Goal: Check status: Check status

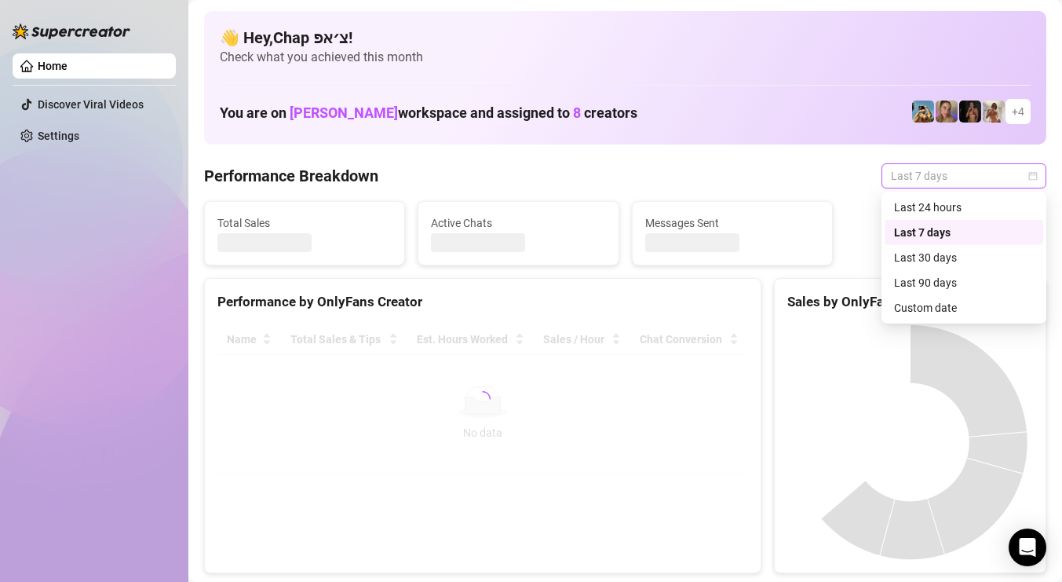
click at [935, 167] on span "Last 7 days" at bounding box center [964, 176] width 146 height 24
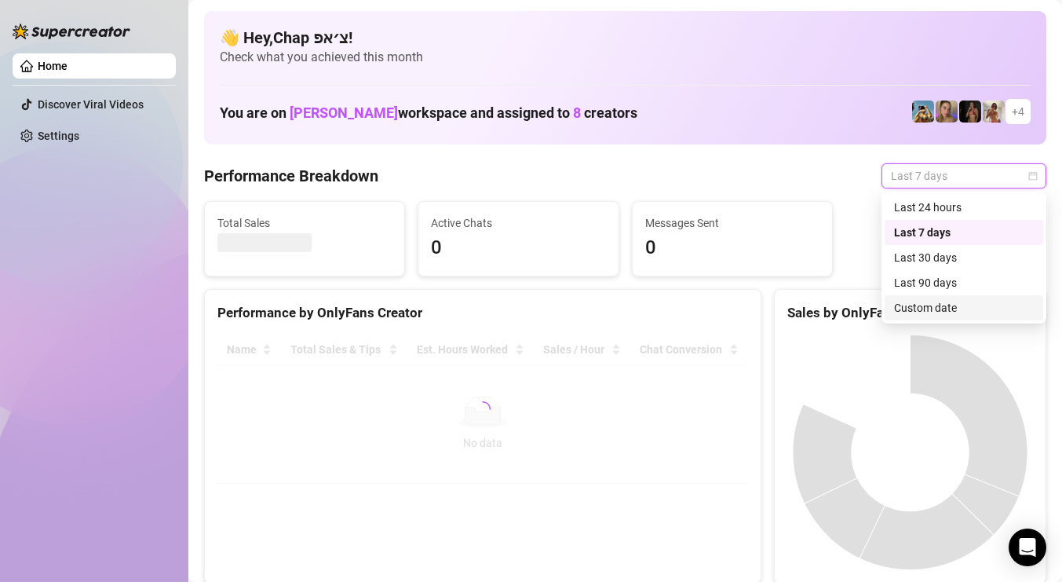
click at [930, 309] on div "Custom date" at bounding box center [964, 307] width 140 height 17
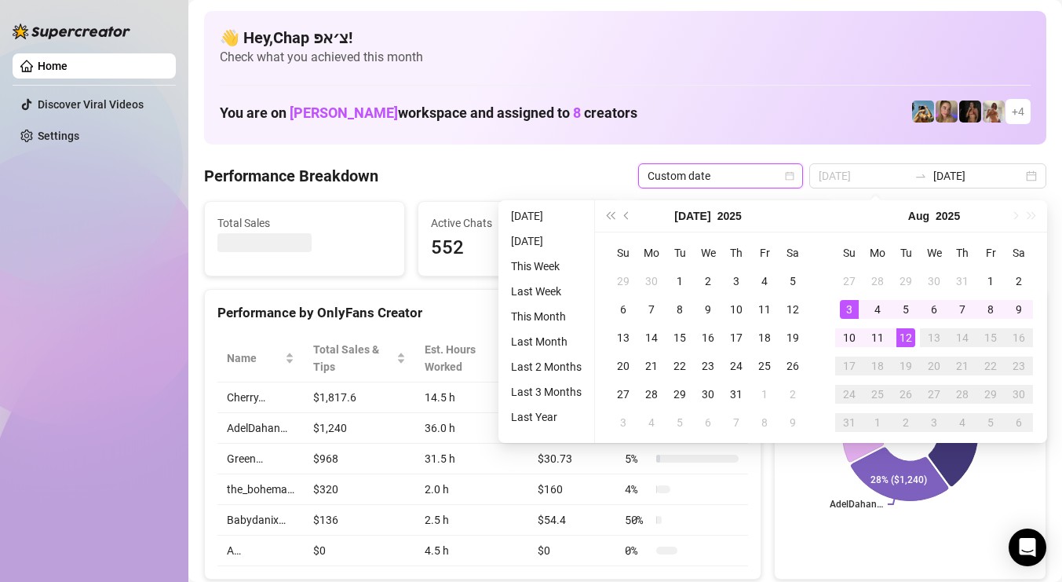
type input "[DATE]"
click at [910, 342] on div "12" at bounding box center [905, 337] width 19 height 19
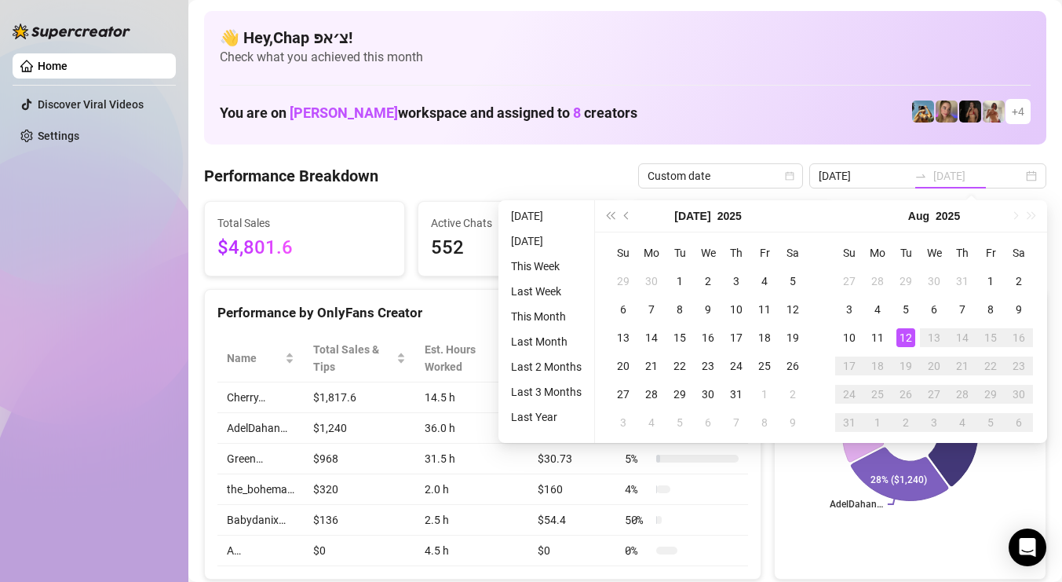
click at [910, 342] on div "12" at bounding box center [905, 337] width 19 height 19
type input "[DATE]"
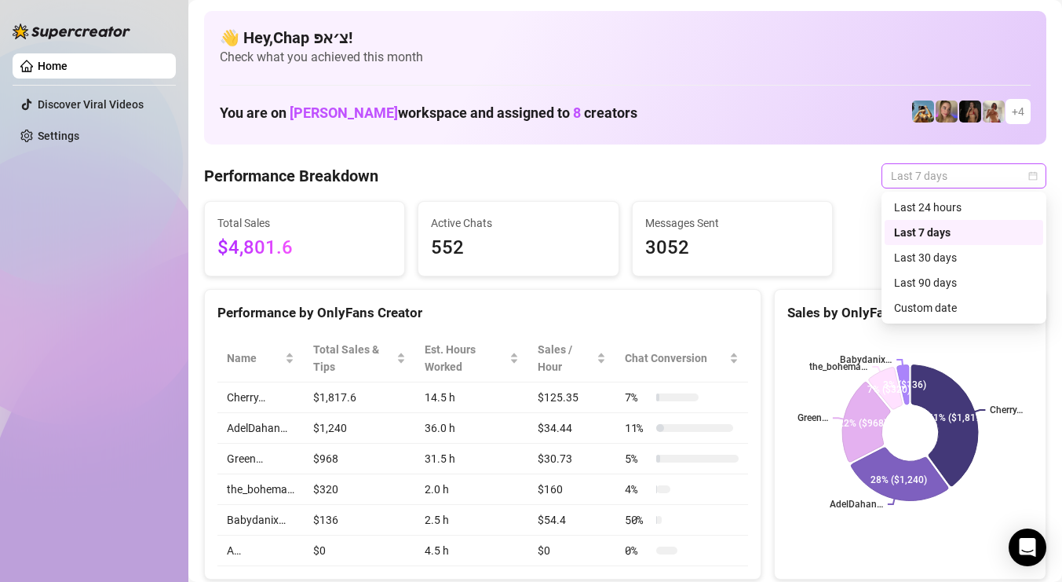
click at [914, 177] on span "Last 7 days" at bounding box center [964, 176] width 146 height 24
click at [904, 302] on div "Custom date" at bounding box center [964, 307] width 140 height 17
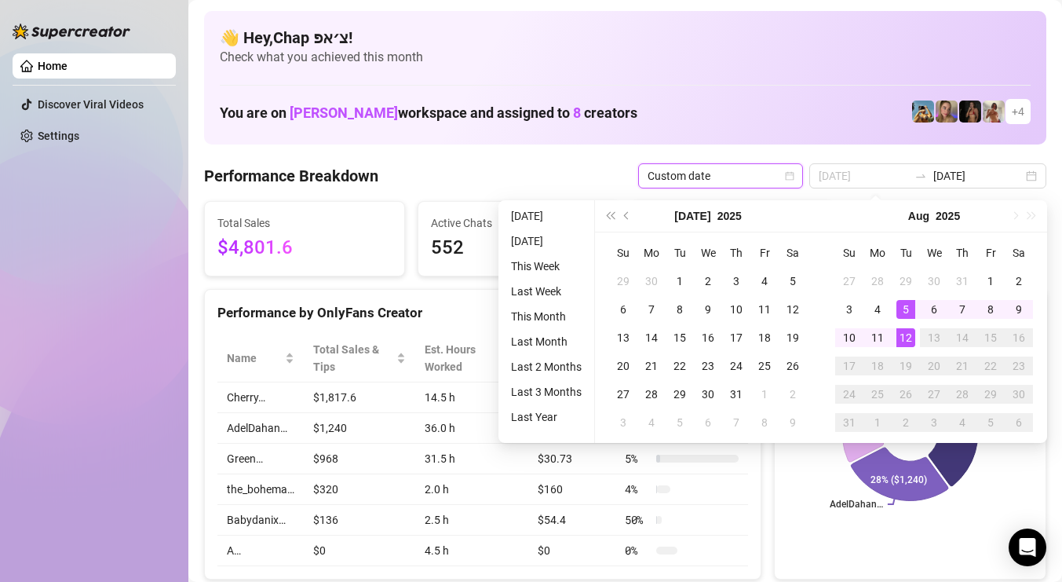
type input "[DATE]"
click at [903, 334] on div "12" at bounding box center [905, 337] width 19 height 19
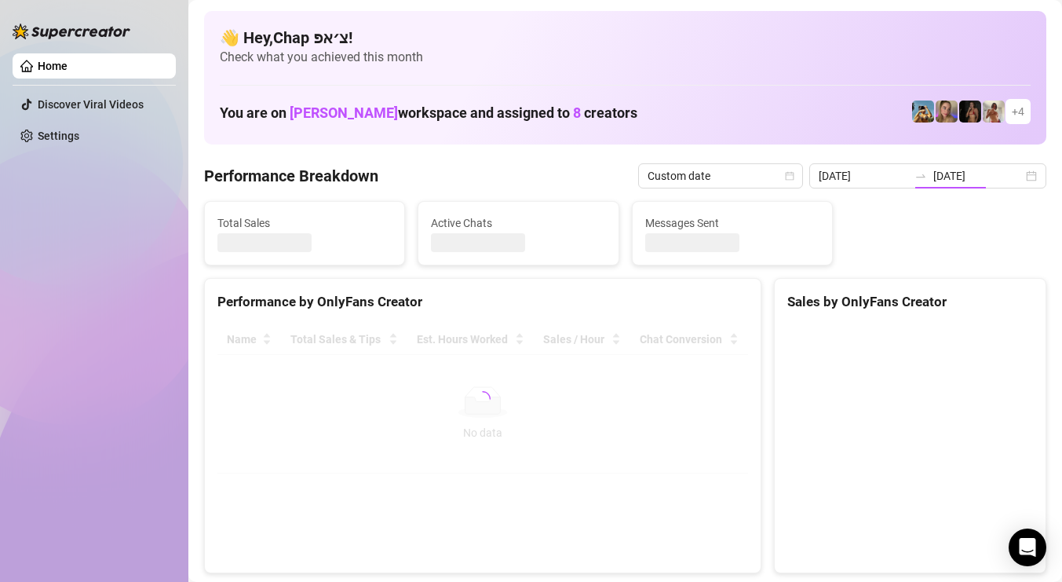
type input "[DATE]"
